Goal: Find specific page/section: Find specific page/section

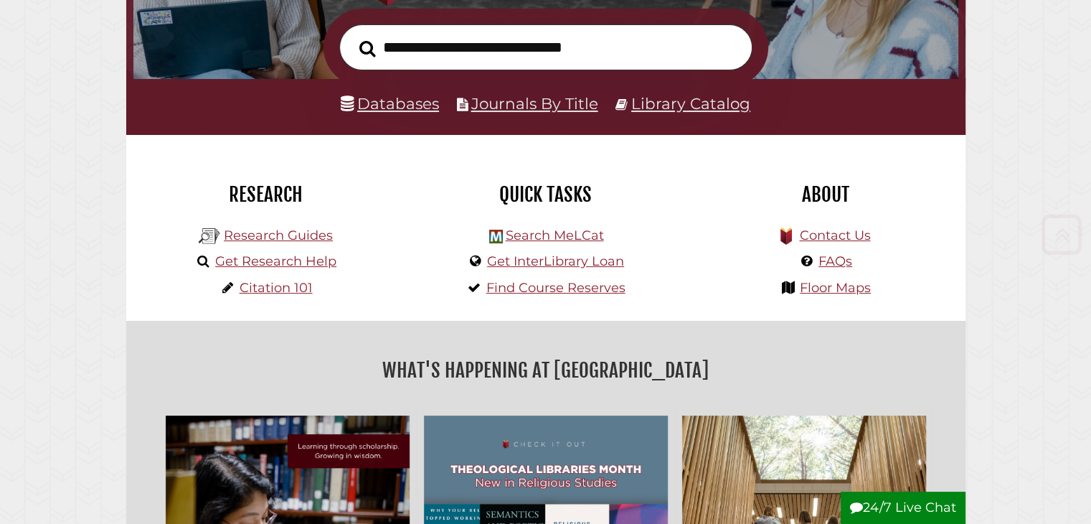
scroll to position [270, 0]
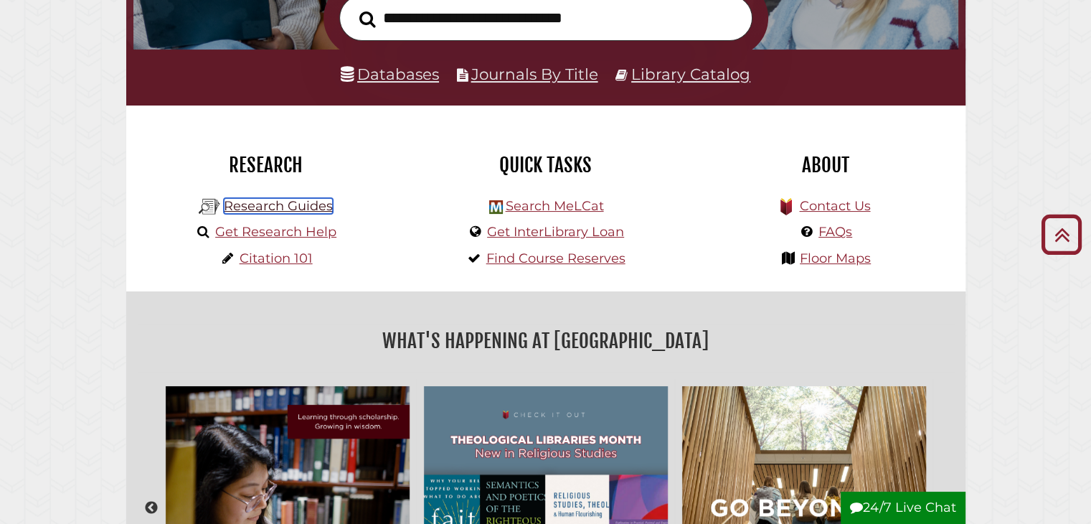
click at [278, 211] on link "Research Guides" at bounding box center [278, 206] width 109 height 16
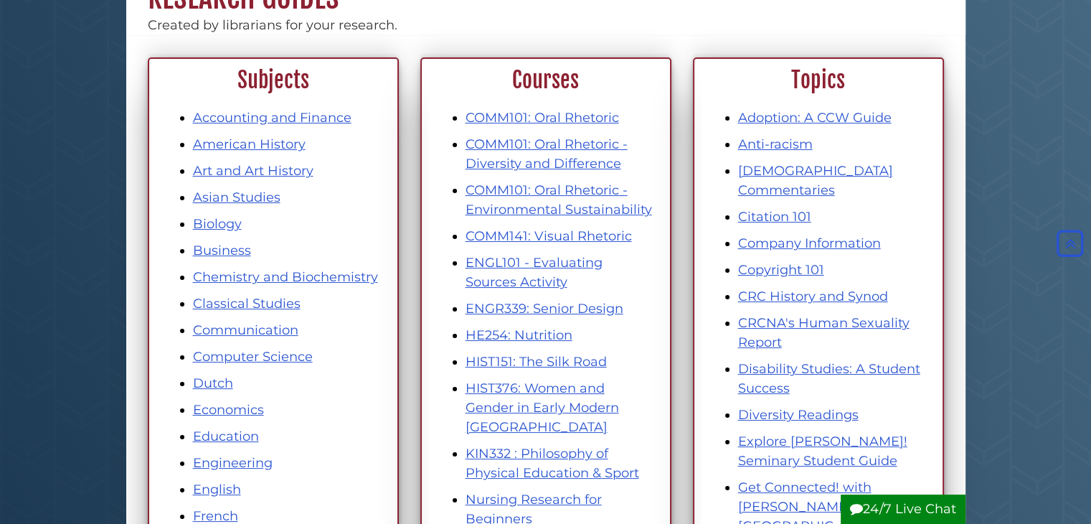
scroll to position [158, 0]
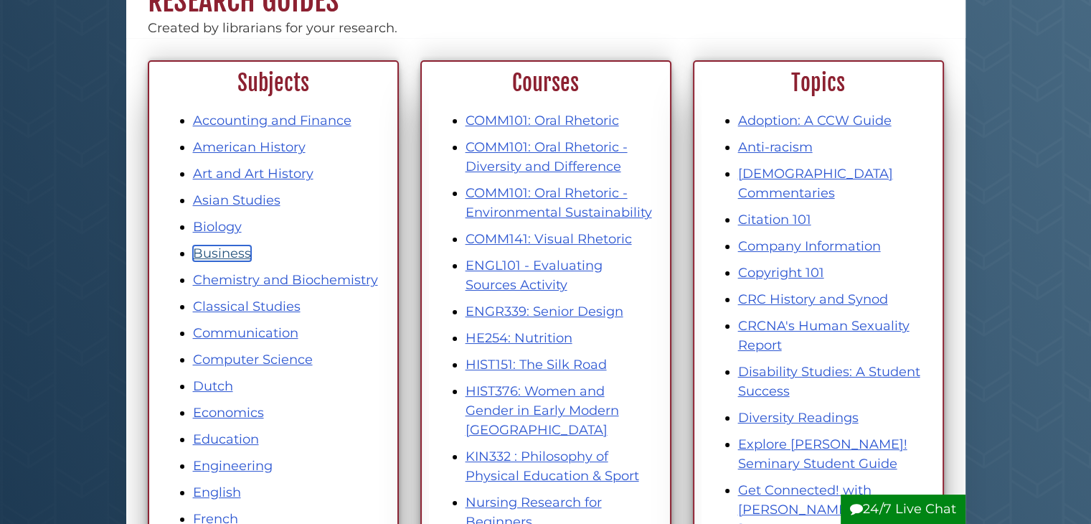
click at [232, 248] on link "Business" at bounding box center [222, 253] width 58 height 16
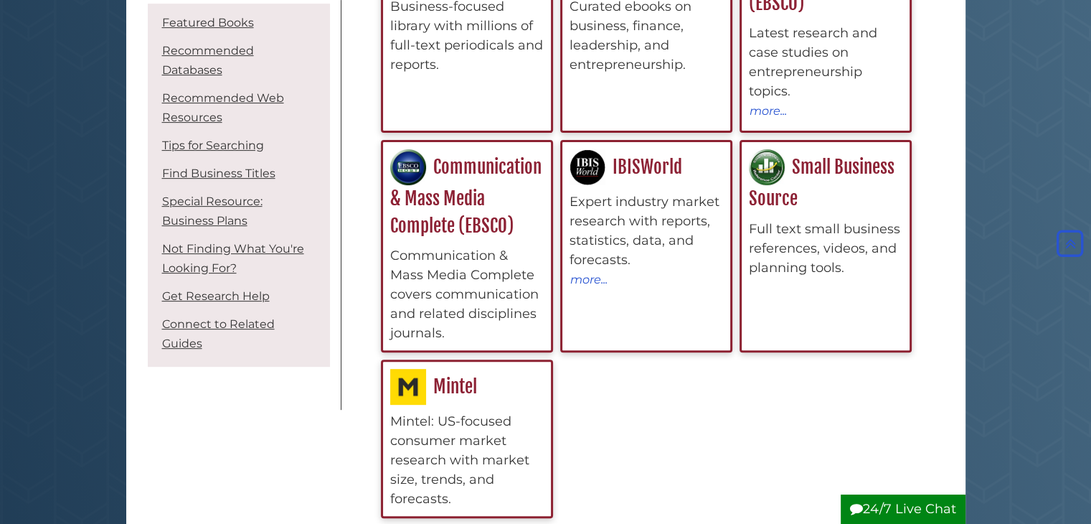
scroll to position [519, 0]
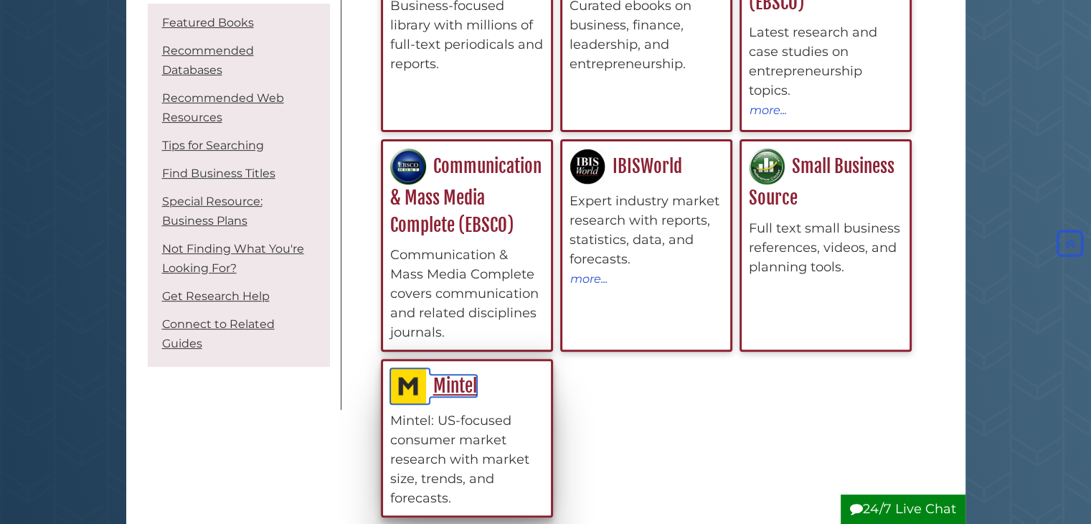
click at [461, 386] on link "Mintel" at bounding box center [433, 386] width 87 height 22
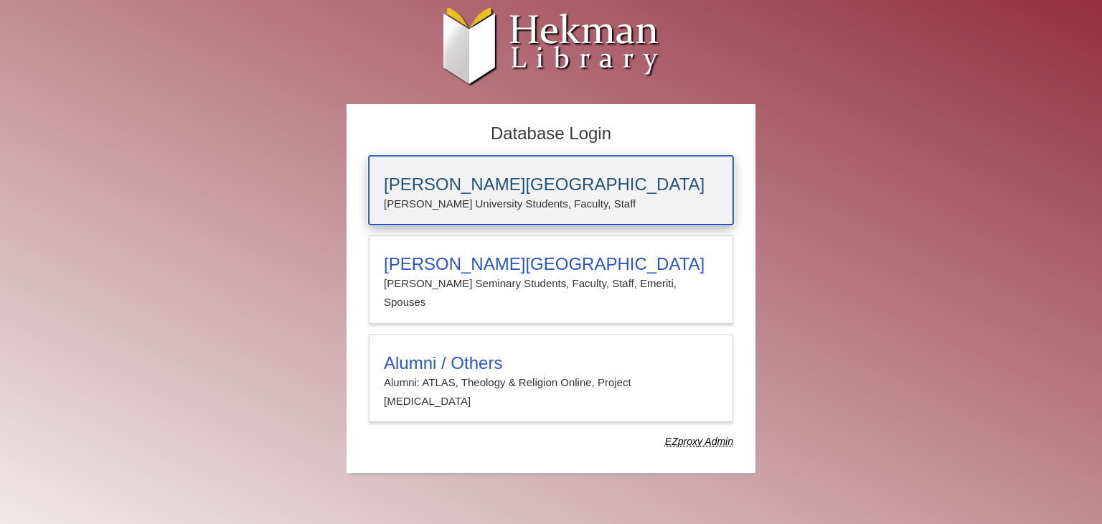
click at [494, 169] on div "Calvin University Calvin University Students, Faculty, Staff" at bounding box center [551, 190] width 364 height 69
